Goal: Check status: Check status

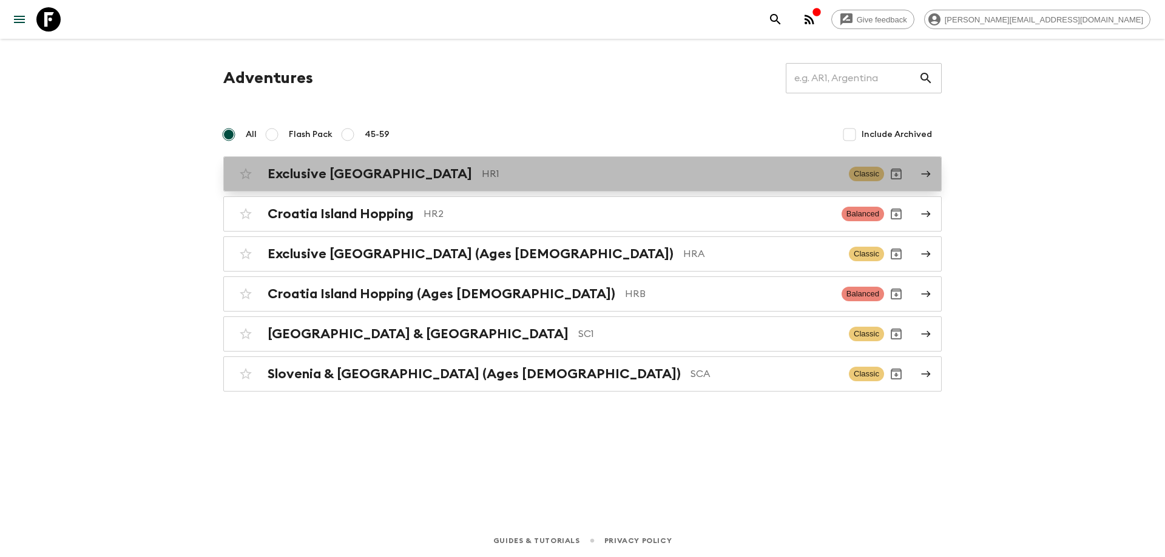
click at [482, 175] on p "HR1" at bounding box center [660, 174] width 357 height 15
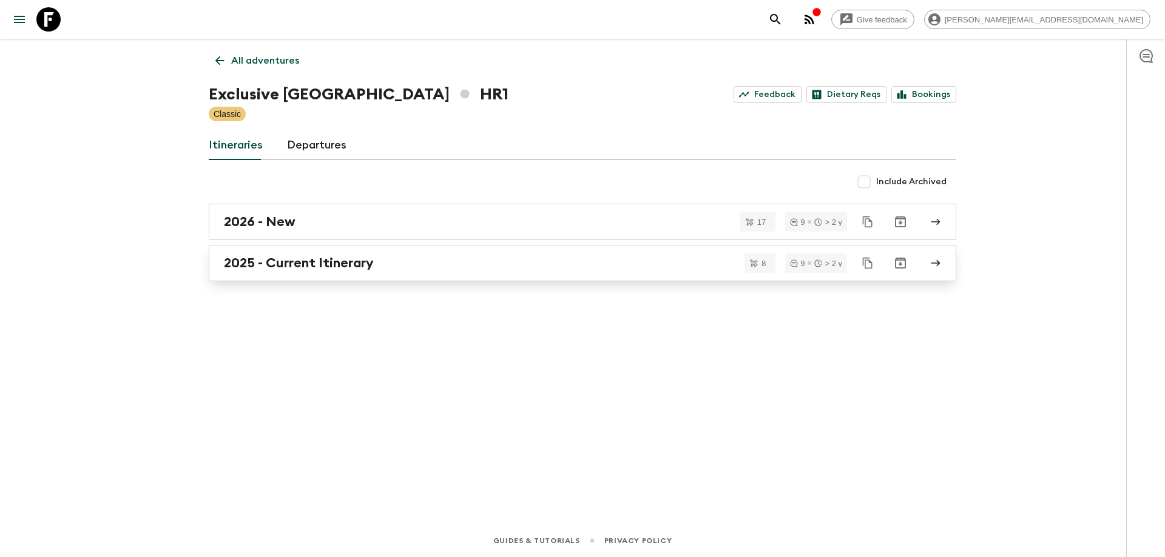
click at [382, 265] on div "2025 - Current Itinerary" at bounding box center [571, 263] width 694 height 16
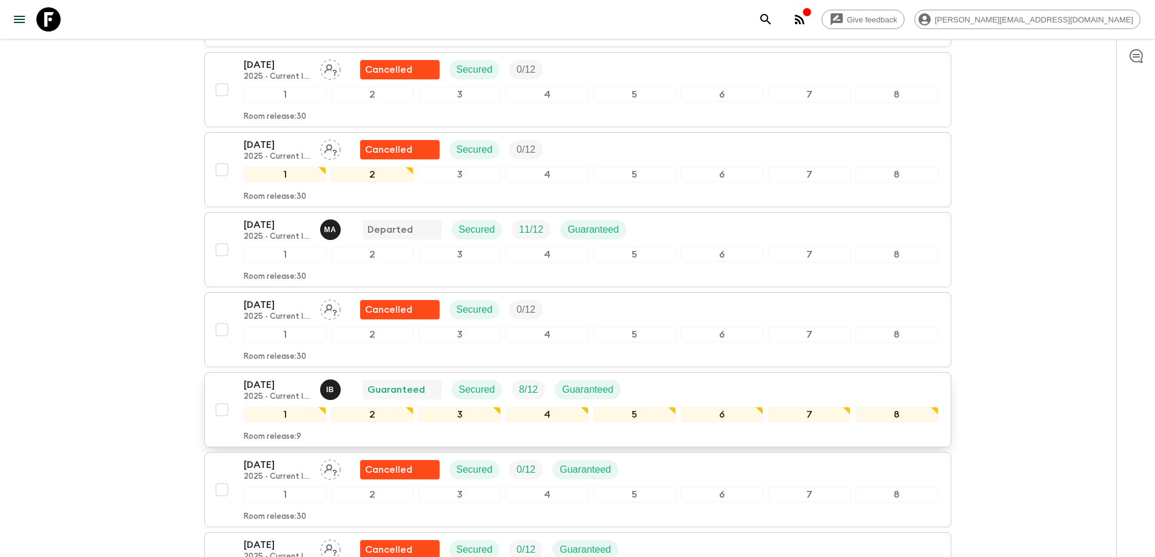
scroll to position [364, 0]
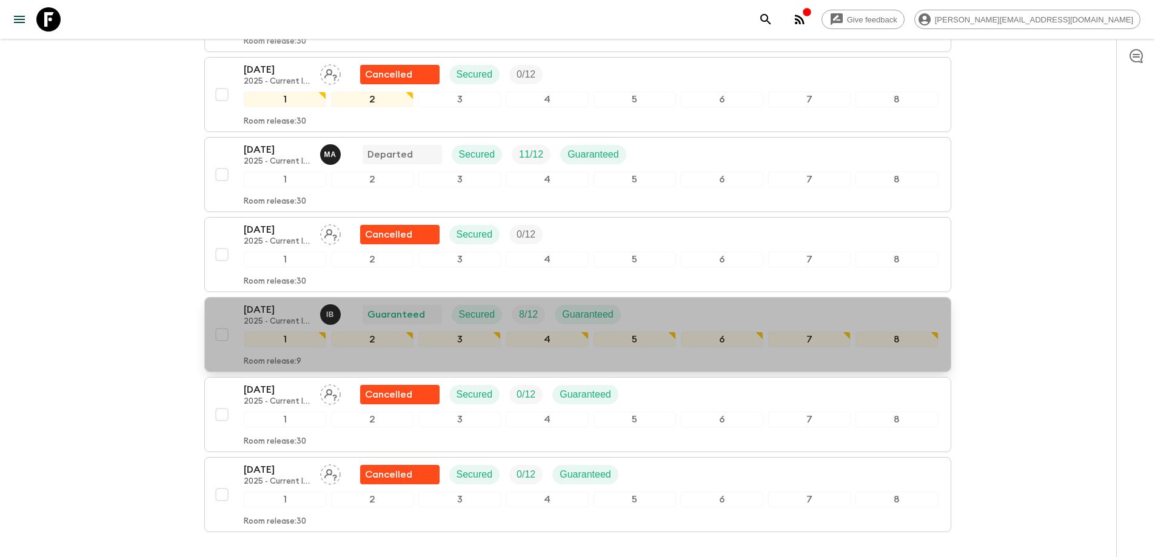
click at [718, 303] on div "[DATE] 2025 - Current Itinerary I B Guaranteed Secured 8 / 12 Guaranteed" at bounding box center [591, 315] width 695 height 24
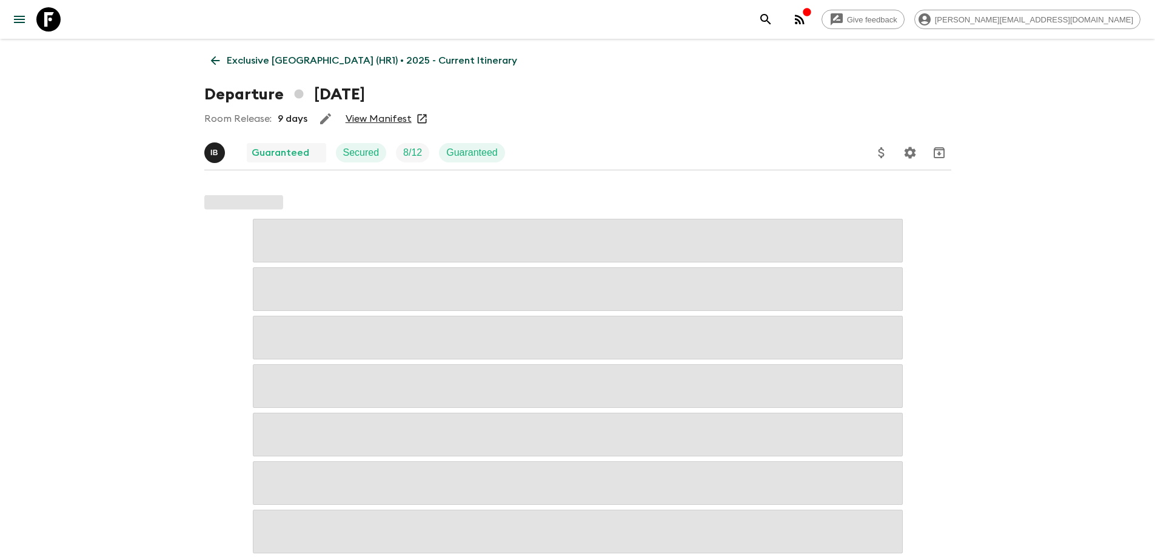
click at [388, 119] on link "View Manifest" at bounding box center [379, 119] width 66 height 12
